Goal: Navigation & Orientation: Find specific page/section

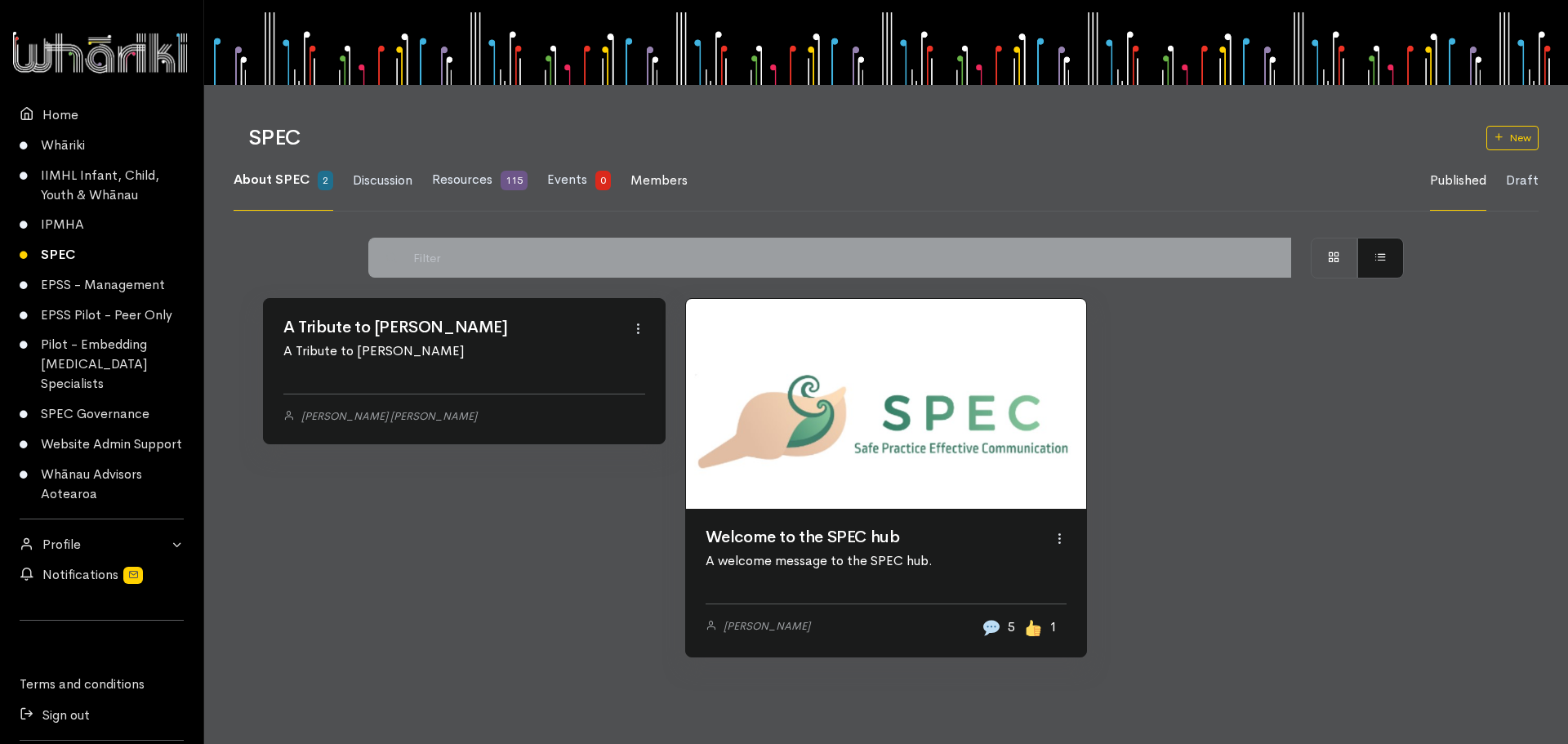
click at [659, 178] on span "Members" at bounding box center [659, 179] width 57 height 17
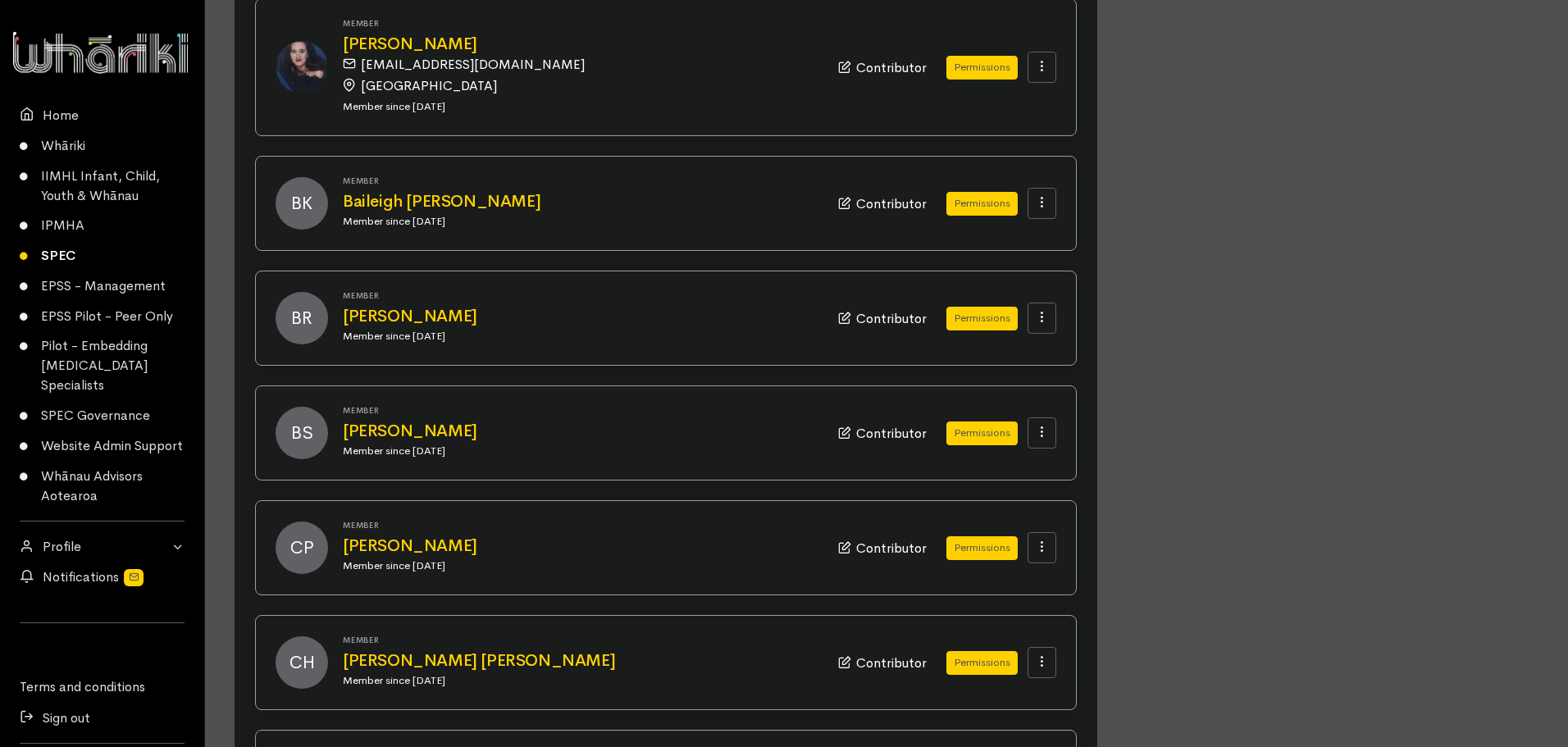
scroll to position [1497, 0]
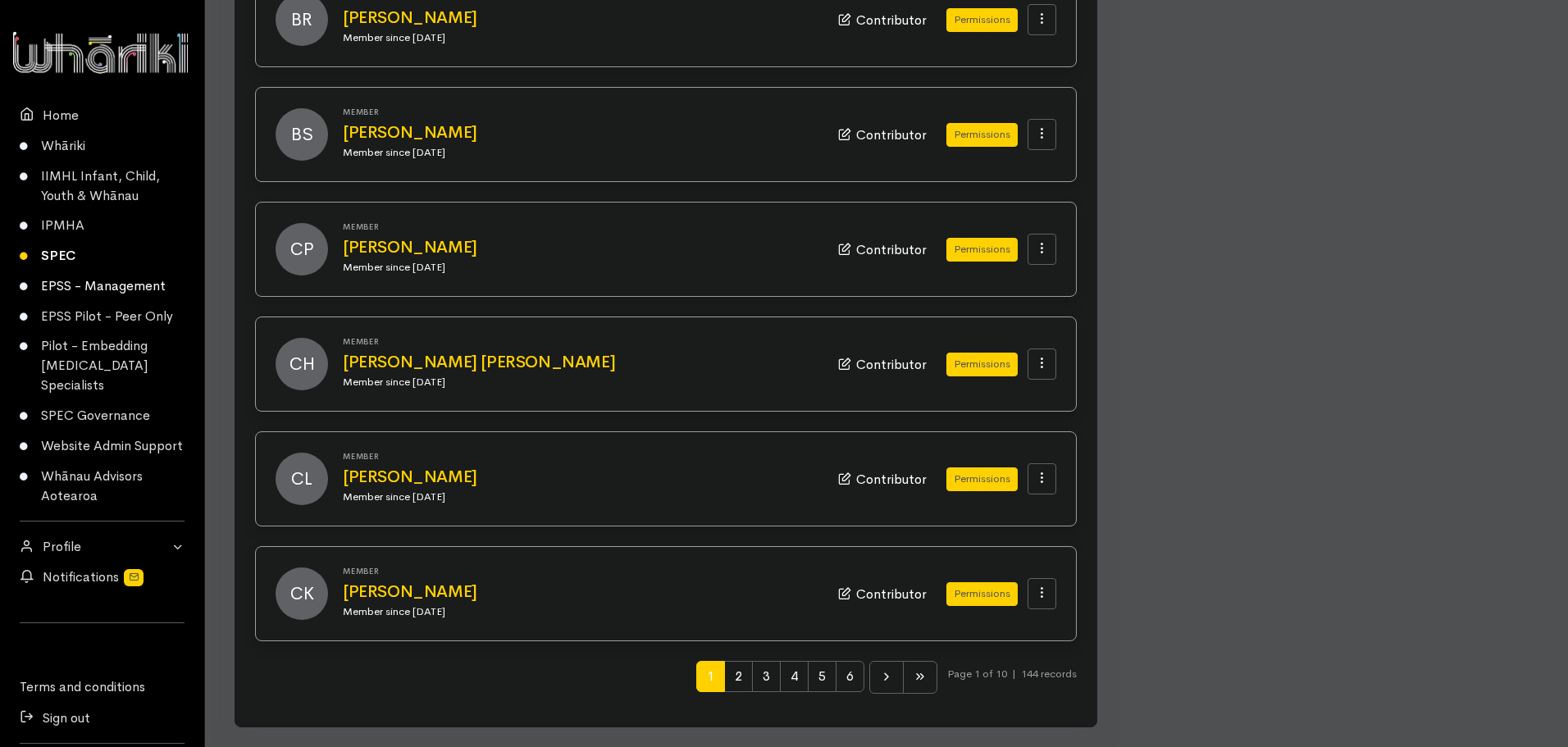
click at [112, 282] on link "EPSS - Management" at bounding box center [102, 286] width 204 height 30
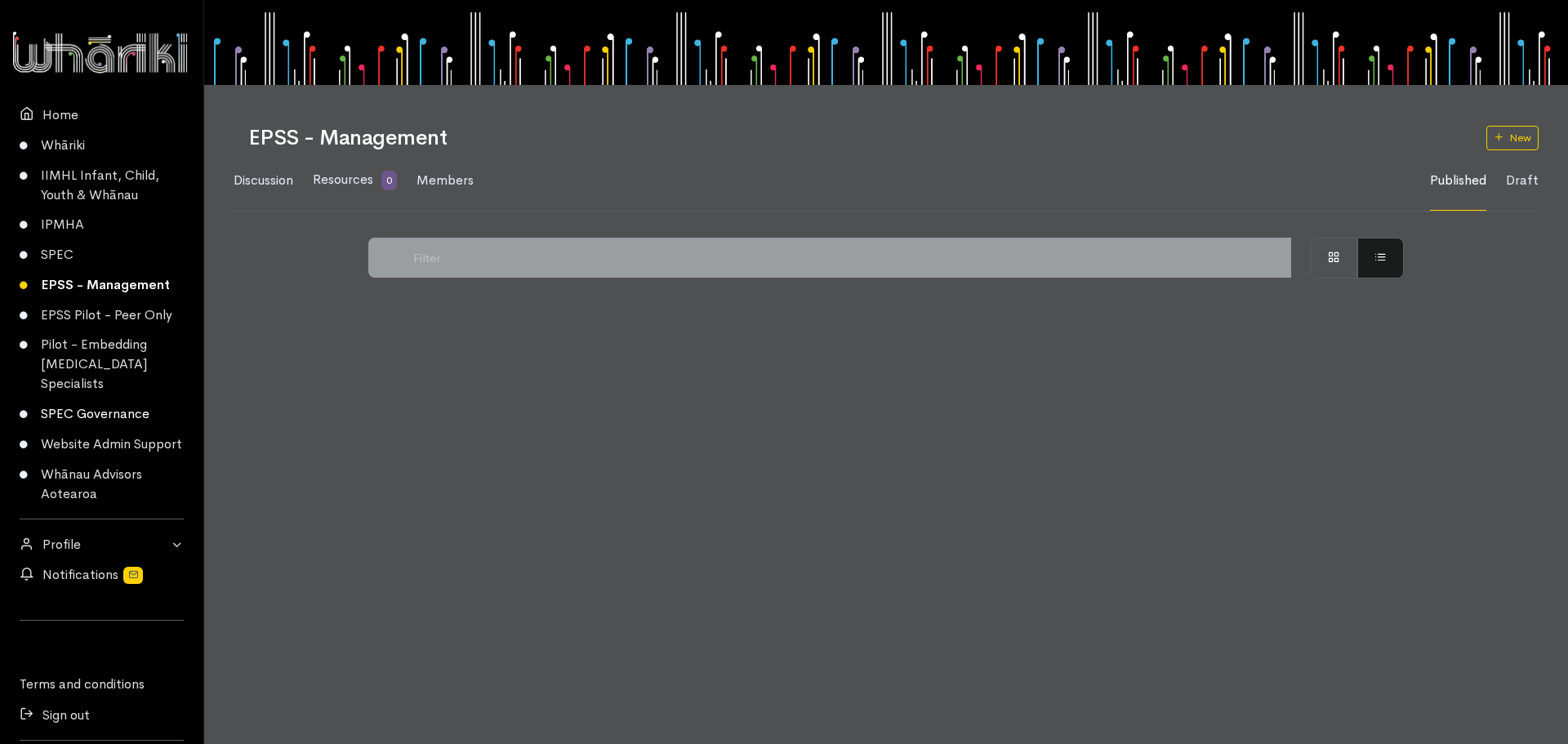
click at [89, 422] on link "SPEC Governance" at bounding box center [101, 413] width 203 height 30
click at [445, 178] on span "Members" at bounding box center [450, 179] width 57 height 17
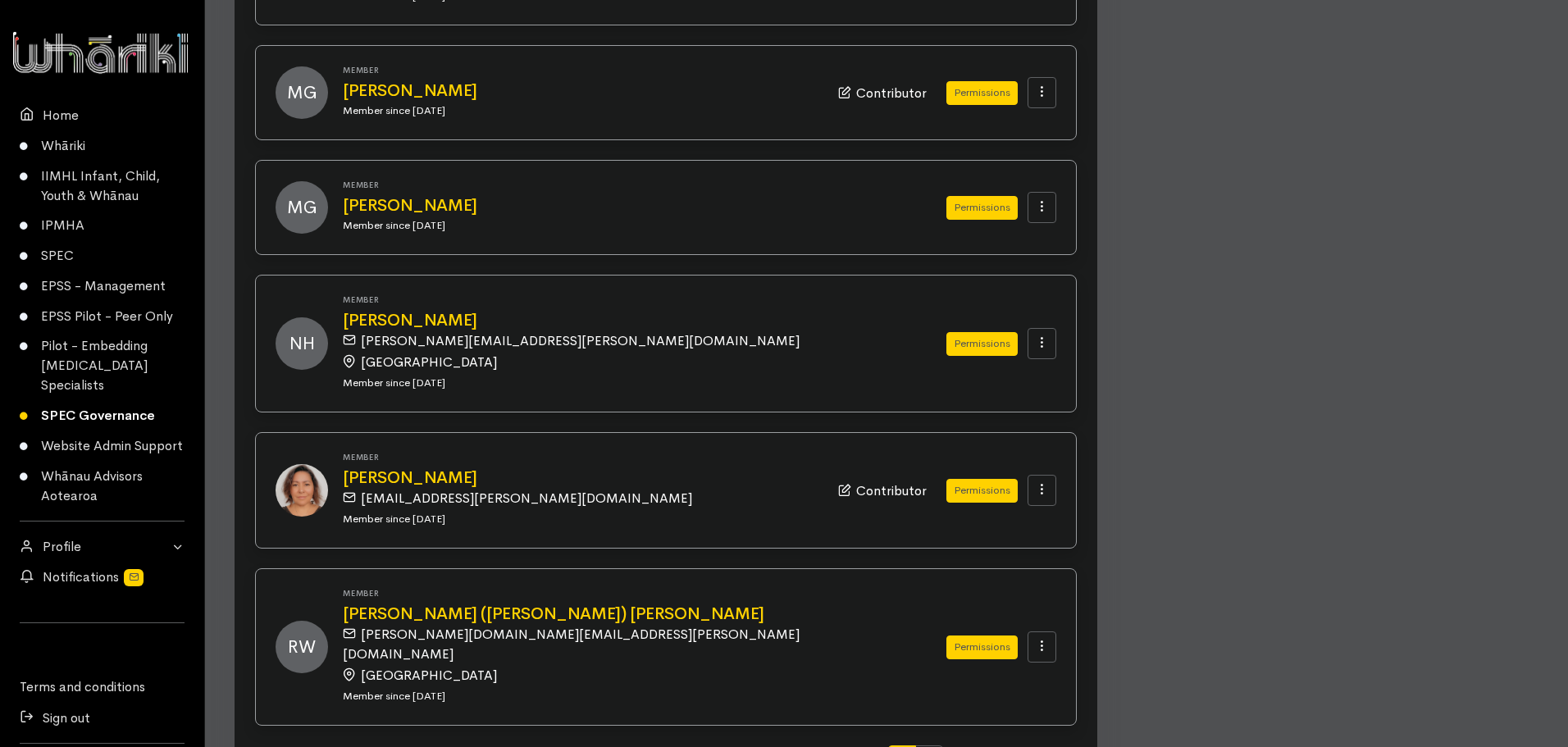
scroll to position [1687, 0]
